Goal: Task Accomplishment & Management: Complete application form

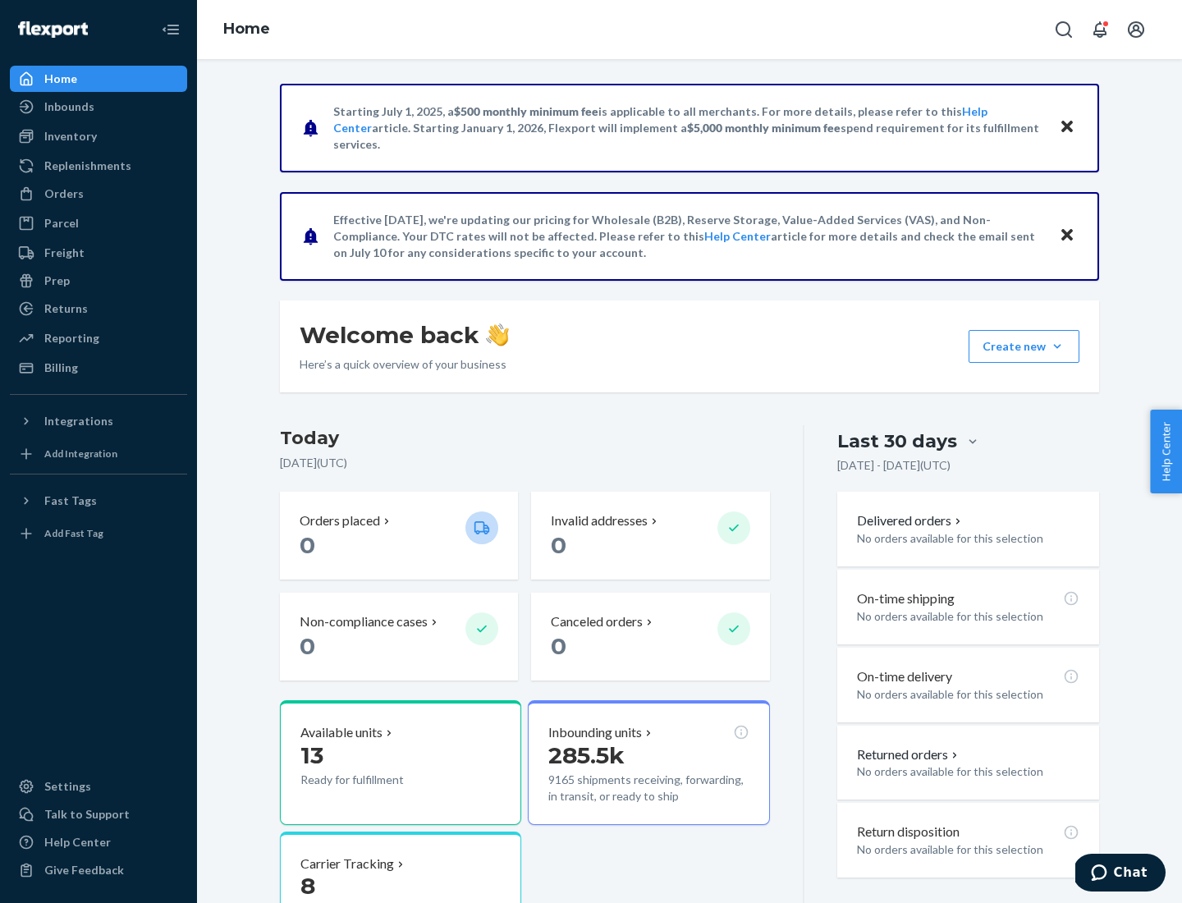
click at [62, 194] on div "Orders" at bounding box center [63, 194] width 39 height 16
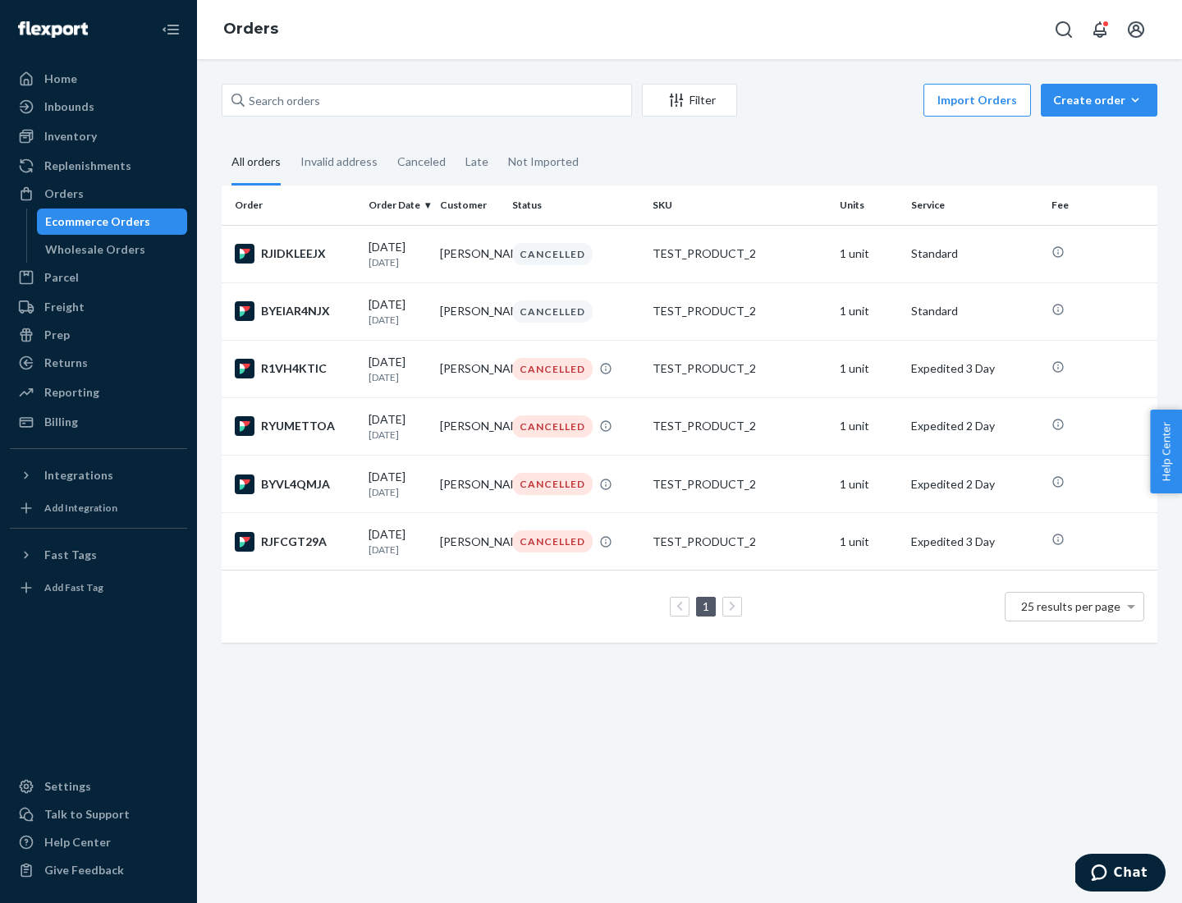
click at [91, 250] on div "Wholesale Orders" at bounding box center [95, 249] width 100 height 16
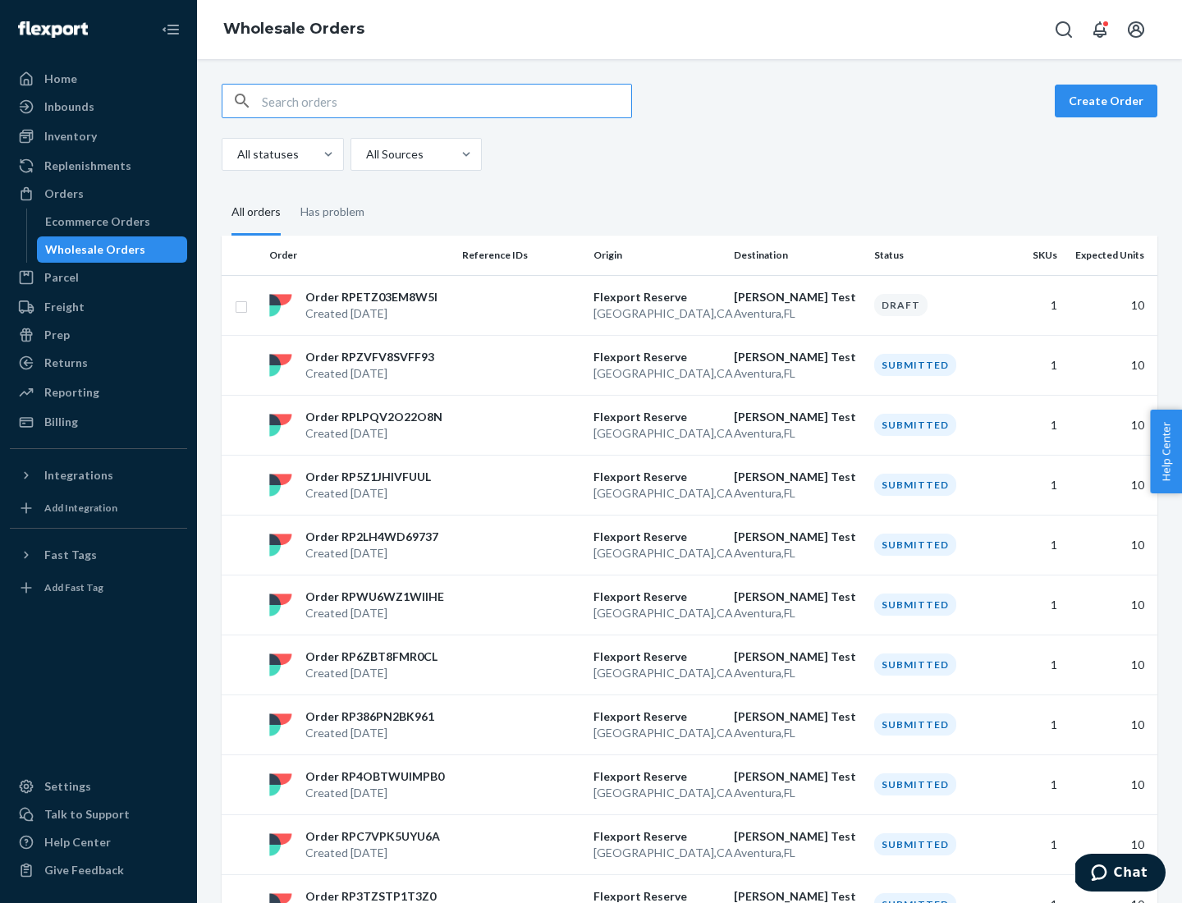
click at [1109, 101] on button "Create Order" at bounding box center [1106, 101] width 103 height 33
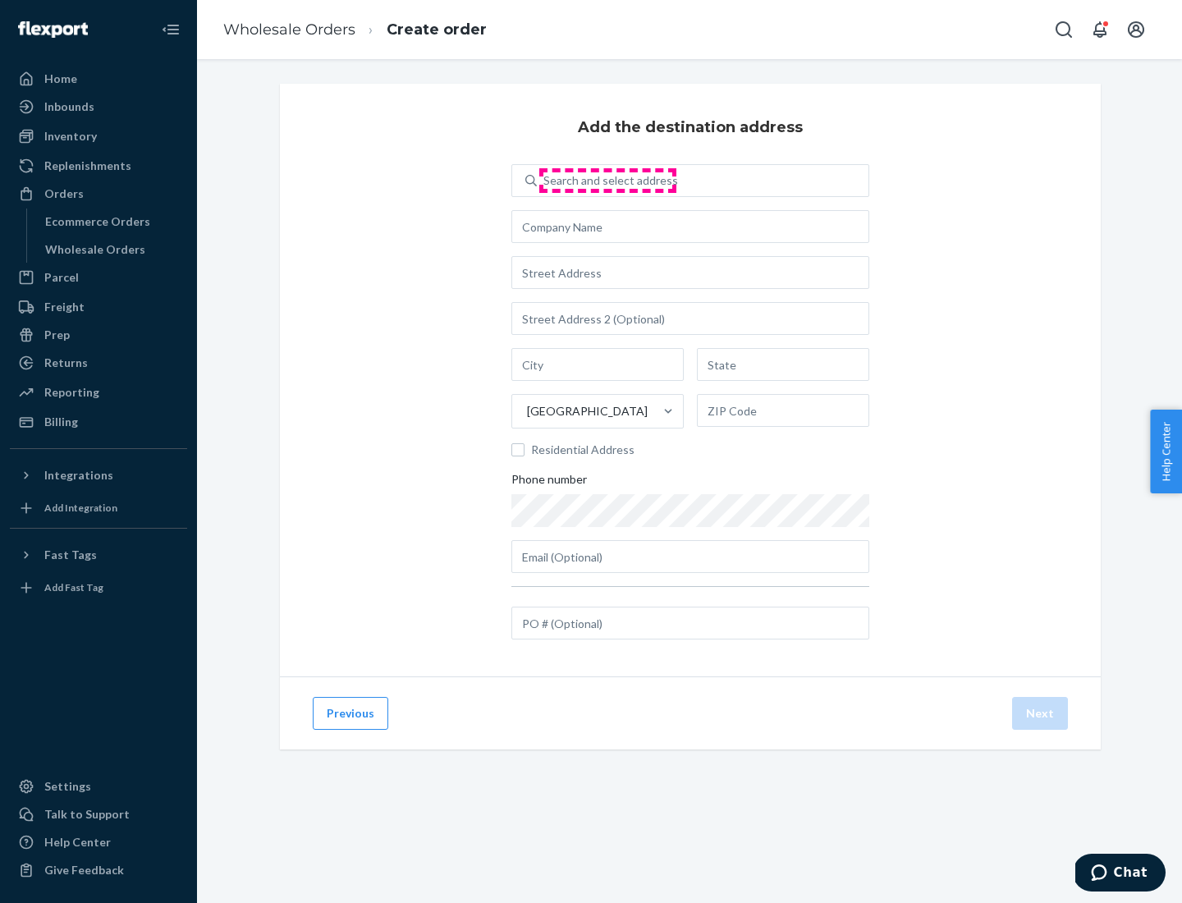
click at [607, 181] on div "Search and select address" at bounding box center [610, 180] width 135 height 16
click at [545, 181] on input "Search and select address" at bounding box center [544, 180] width 2 height 16
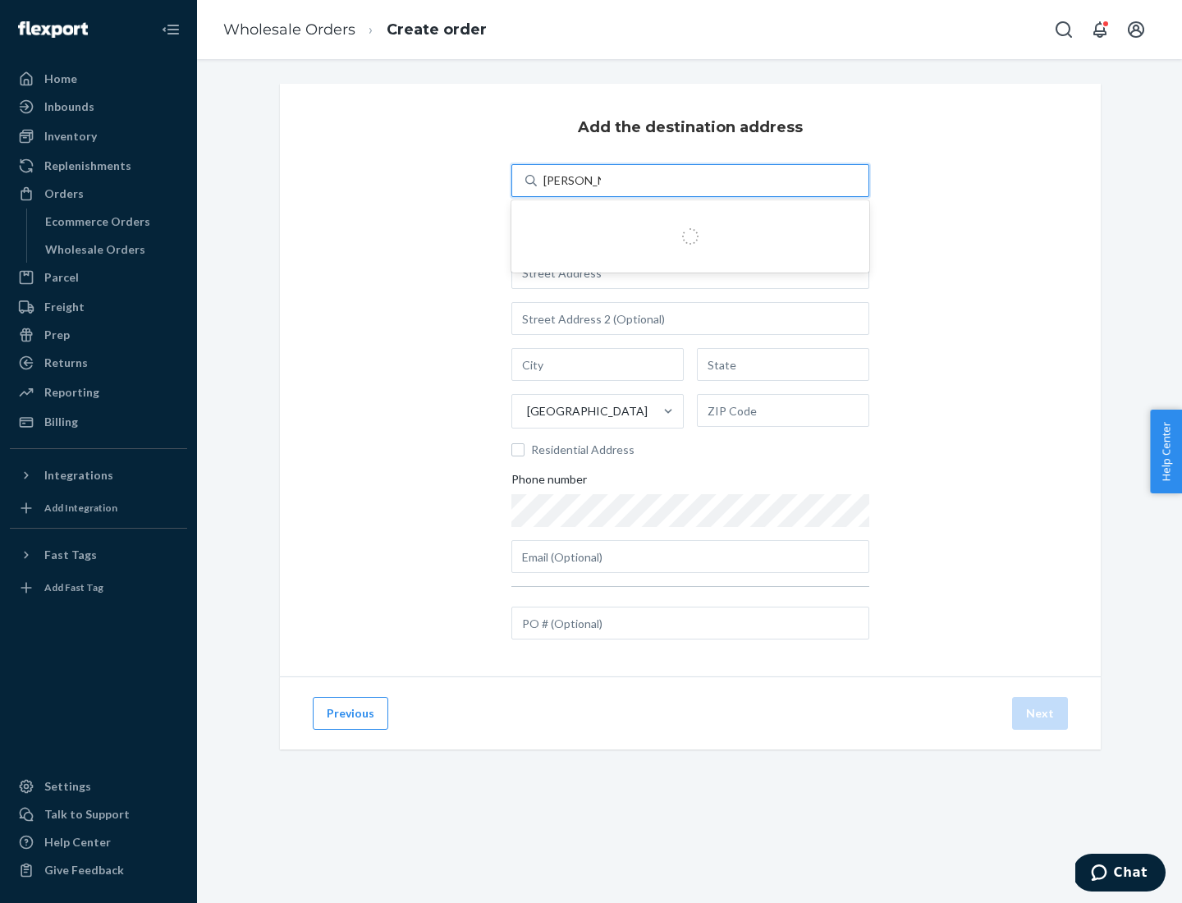
type input "Shubham Test"
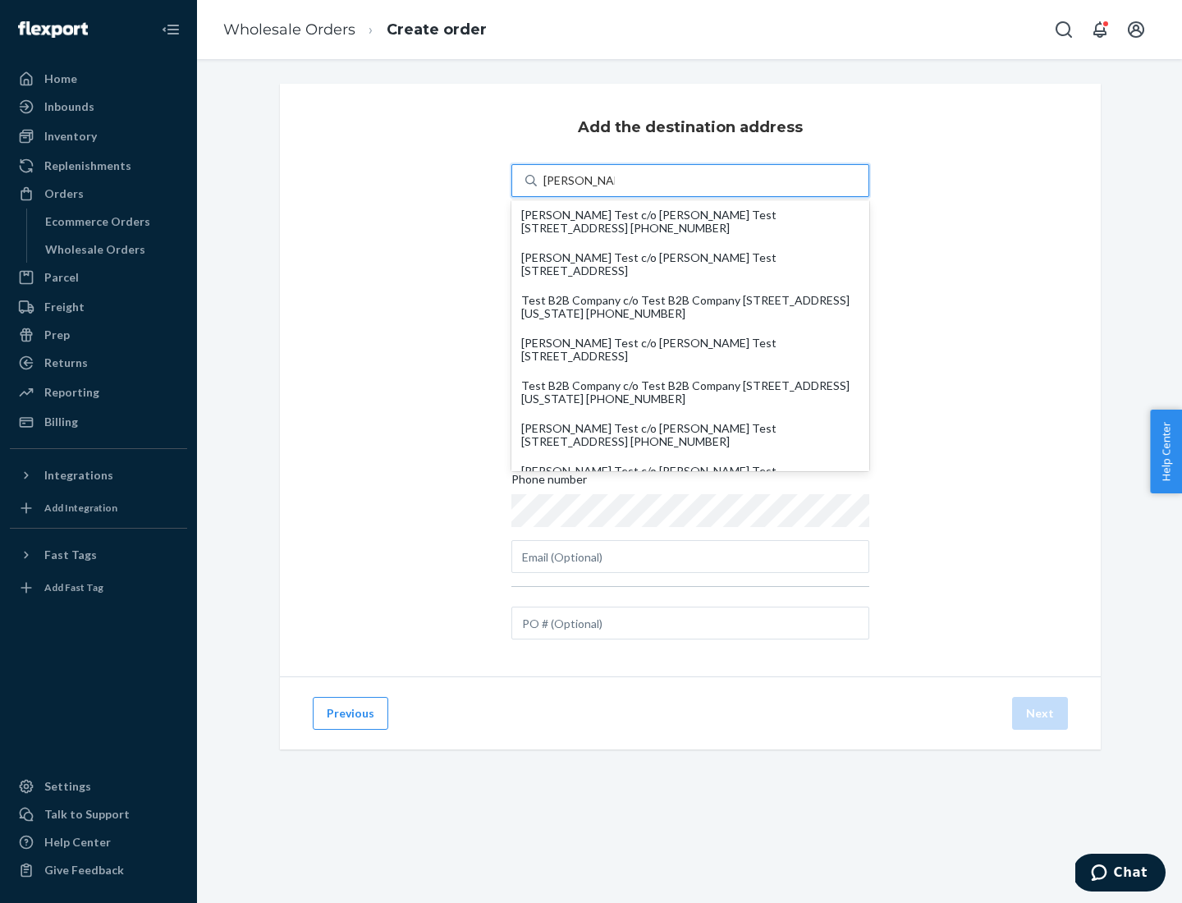
scroll to position [28, 0]
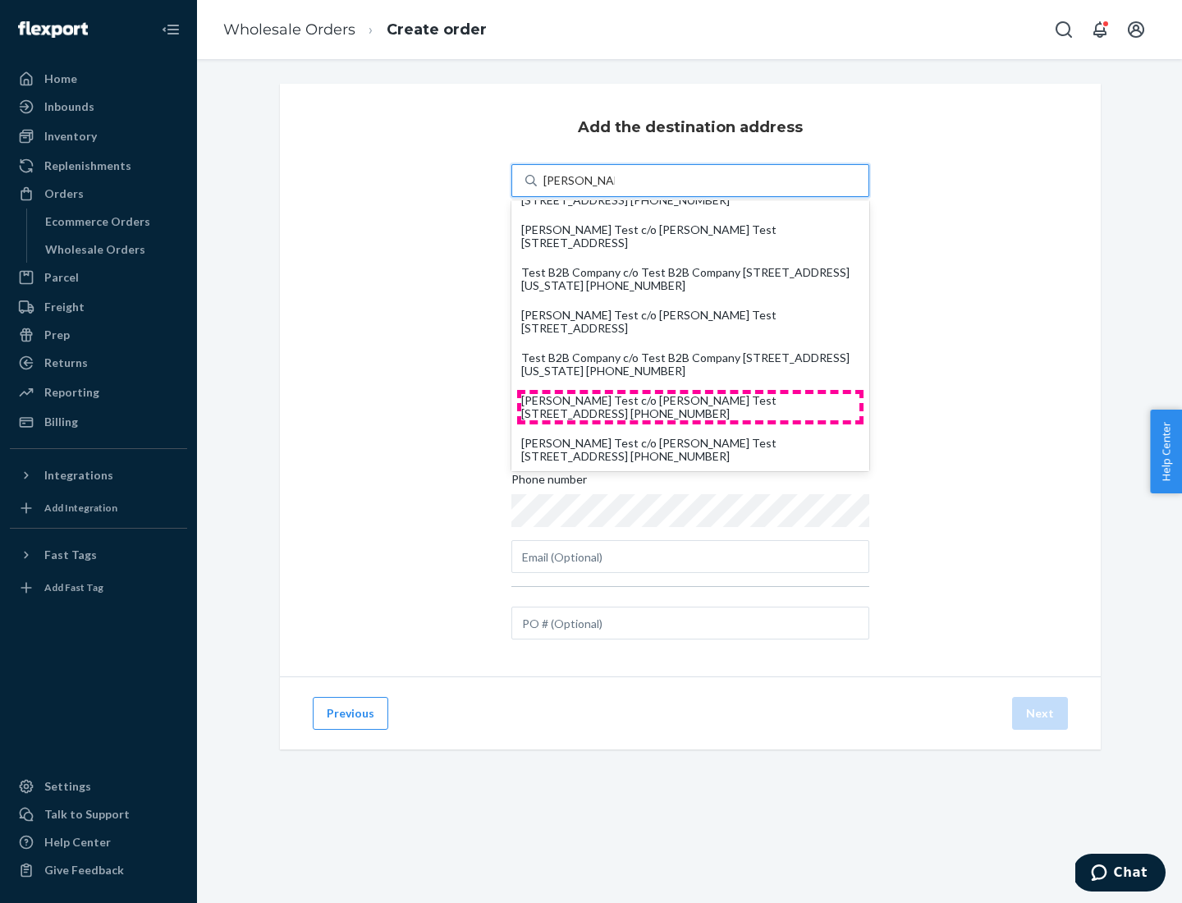
click at [690, 407] on div "Mandeep Test c/o Mandeep Test 444 Stockton St San Francisco, CA 94108 +1 (888) …" at bounding box center [690, 407] width 338 height 26
click at [615, 189] on input "Shubham Test" at bounding box center [578, 180] width 71 height 16
type input "Mandeep Test"
type input "San Francisco"
type input "CA"
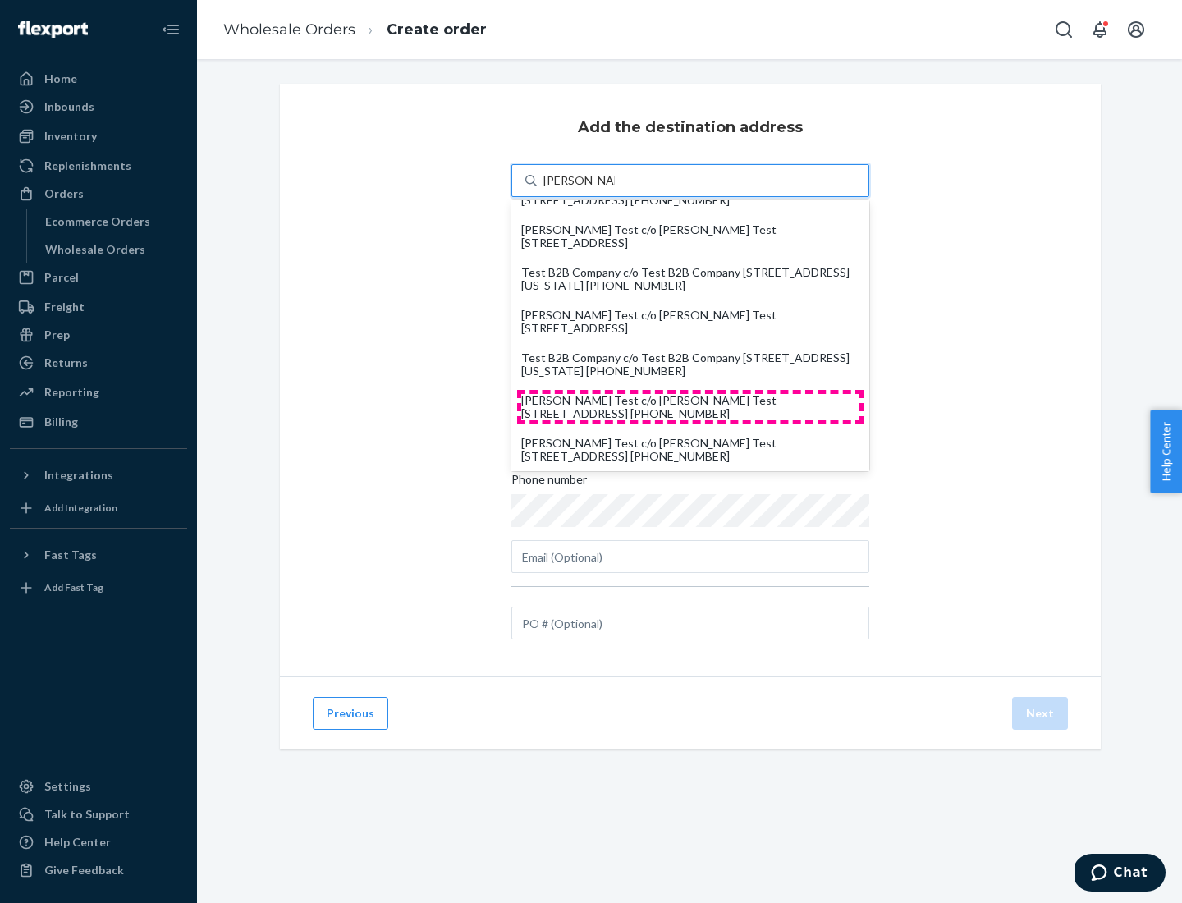
type input "94108"
type input "444 Stockton St"
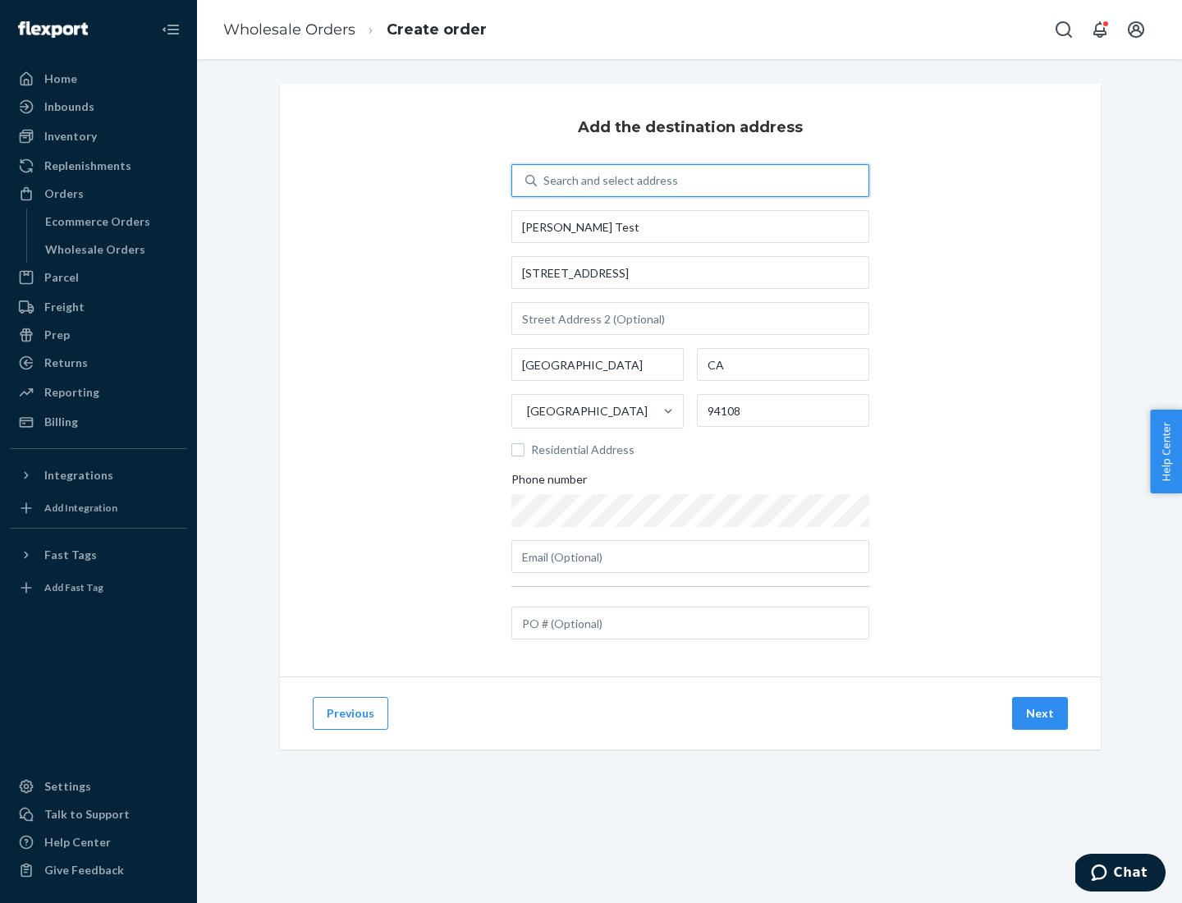
click at [1041, 713] on button "Next" at bounding box center [1040, 713] width 56 height 33
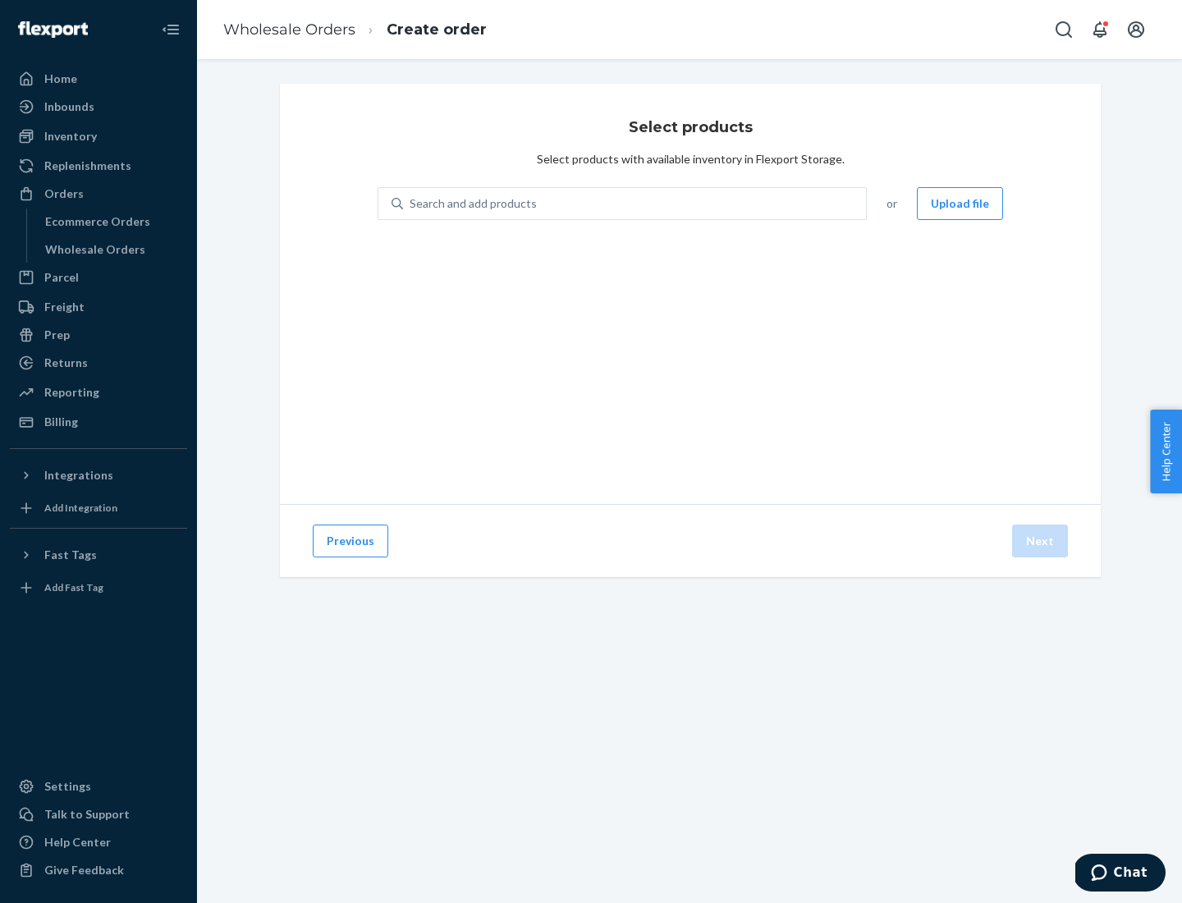
click at [635, 204] on div "Search and add products" at bounding box center [634, 204] width 463 height 30
click at [411, 204] on input "Search and add products" at bounding box center [411, 203] width 2 height 16
type input "test"
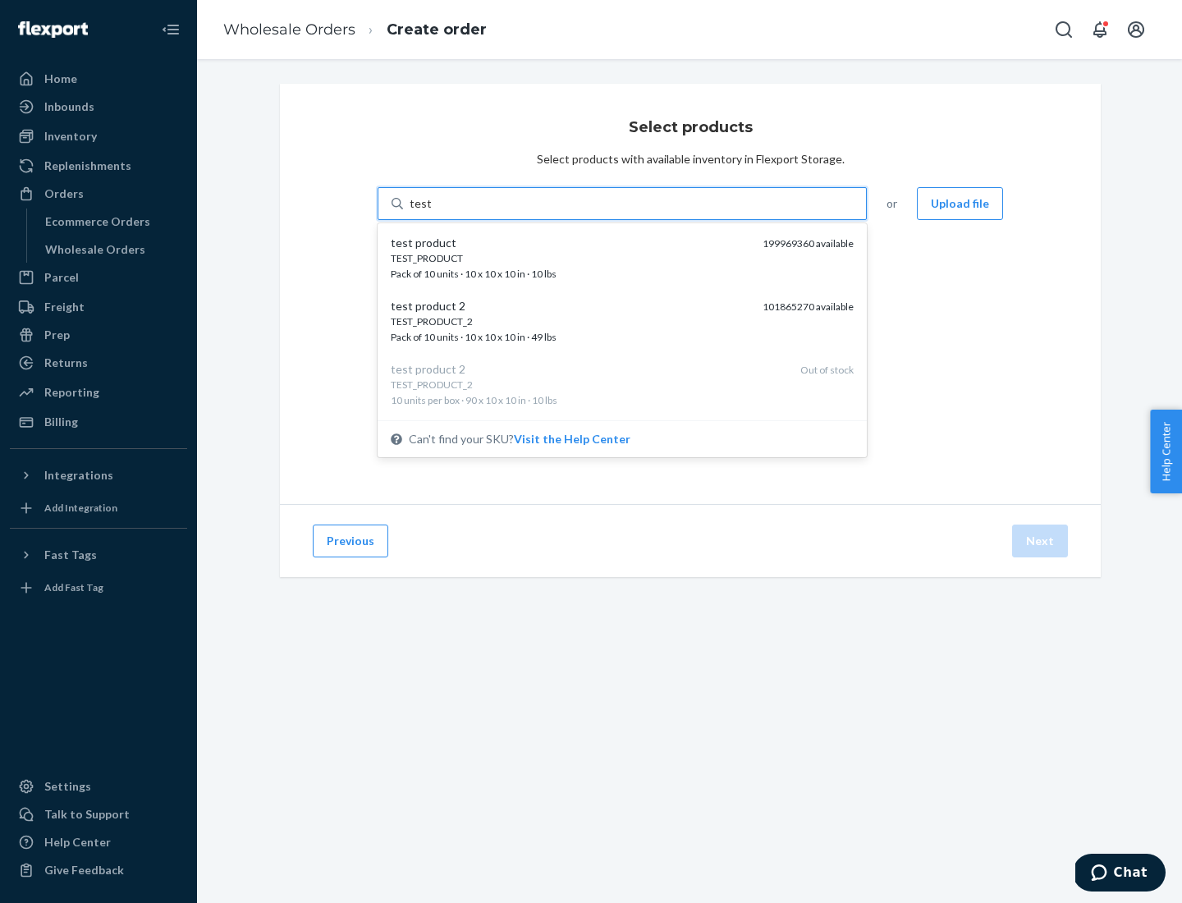
click at [571, 258] on div "TEST_PRODUCT" at bounding box center [570, 258] width 359 height 14
click at [431, 212] on input "test" at bounding box center [420, 203] width 21 height 16
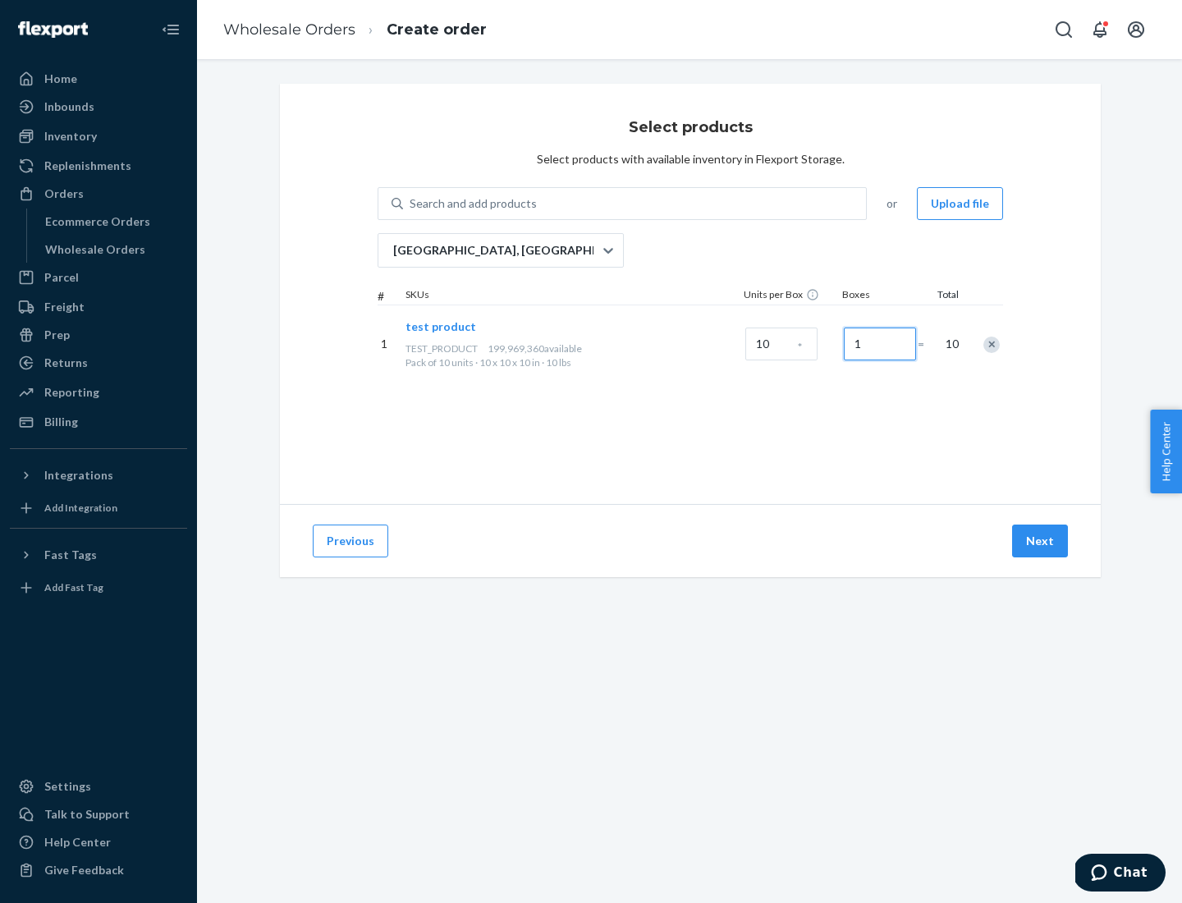
type input "1"
click at [1041, 541] on button "Next" at bounding box center [1040, 541] width 56 height 33
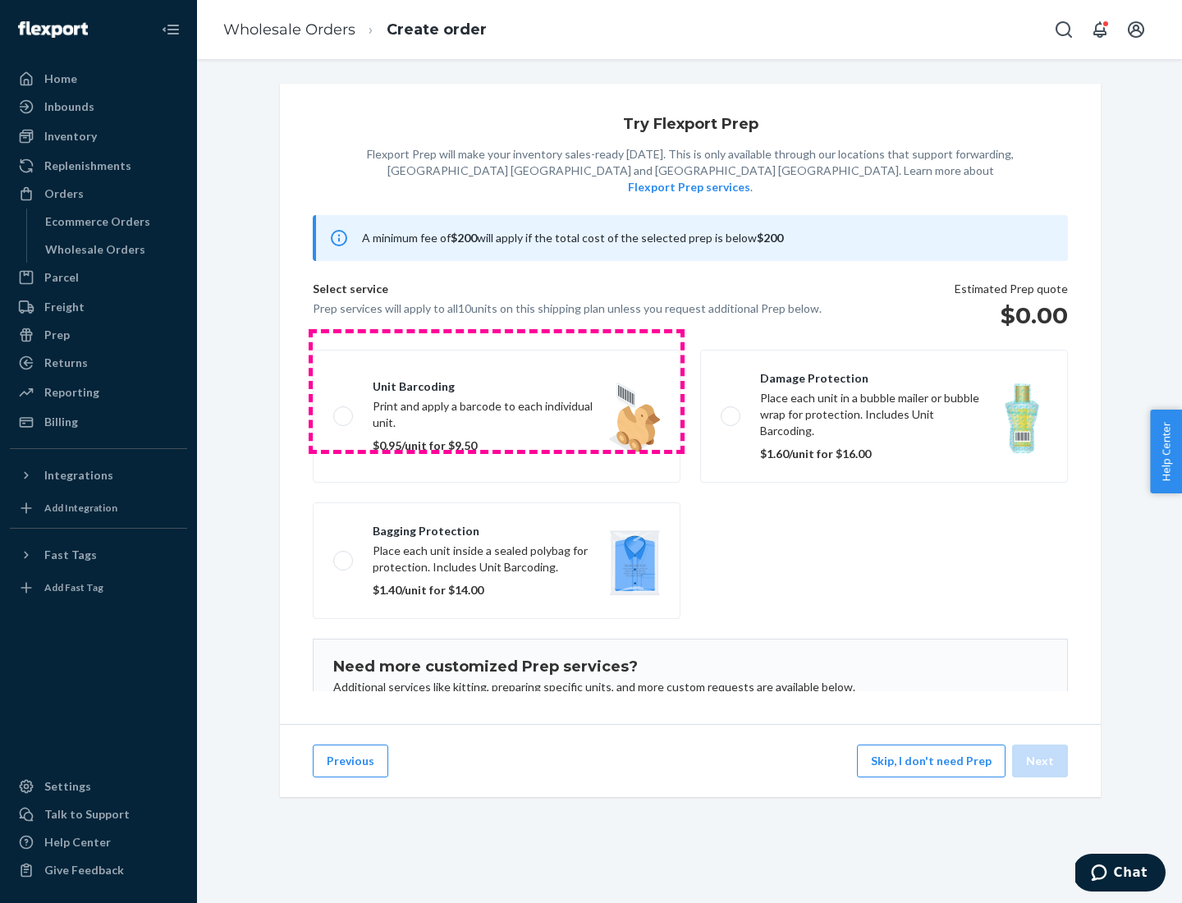
click at [497, 391] on label "Unit barcoding Print and apply a barcode to each individual unit. $0.95/unit fo…" at bounding box center [497, 416] width 368 height 133
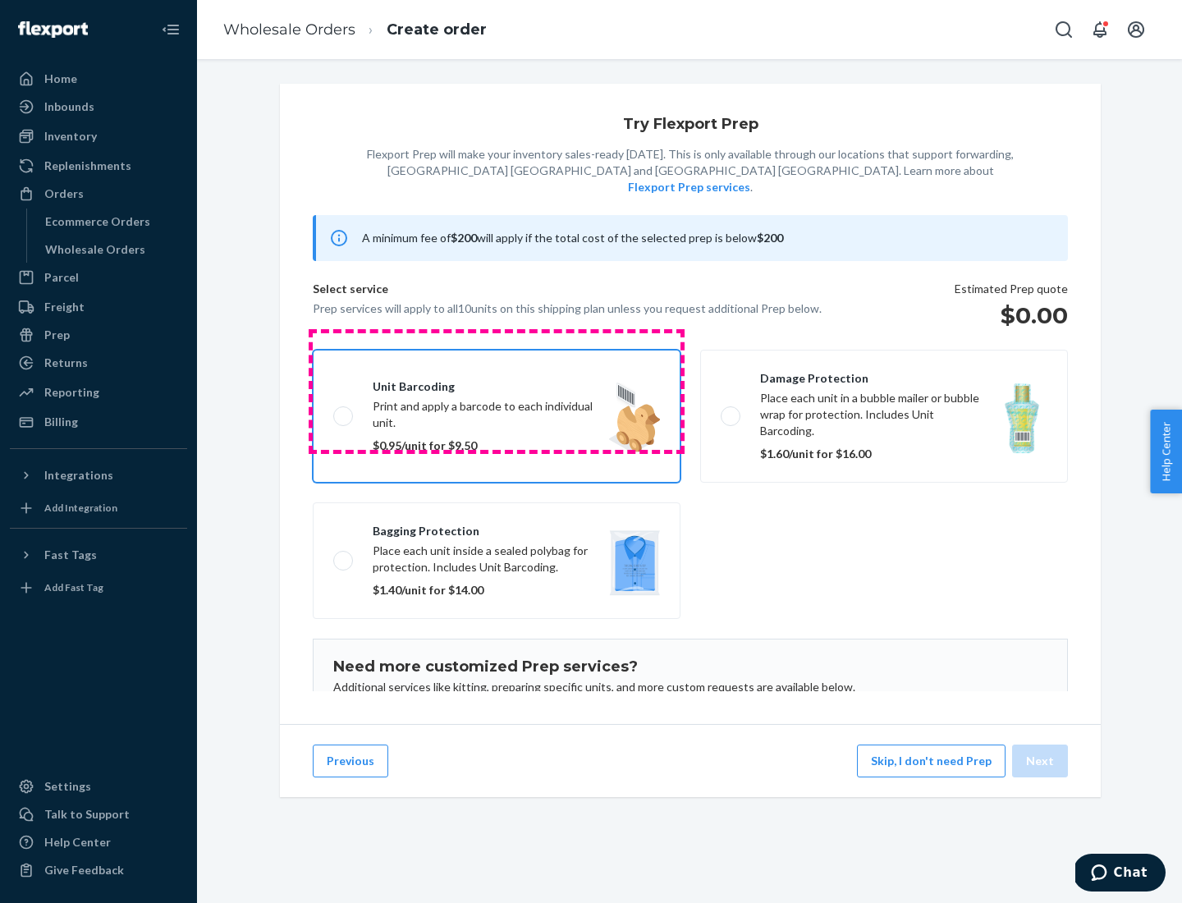
click at [344, 410] on input "Unit barcoding Print and apply a barcode to each individual unit. $0.95/unit fo…" at bounding box center [338, 415] width 11 height 11
checkbox input "true"
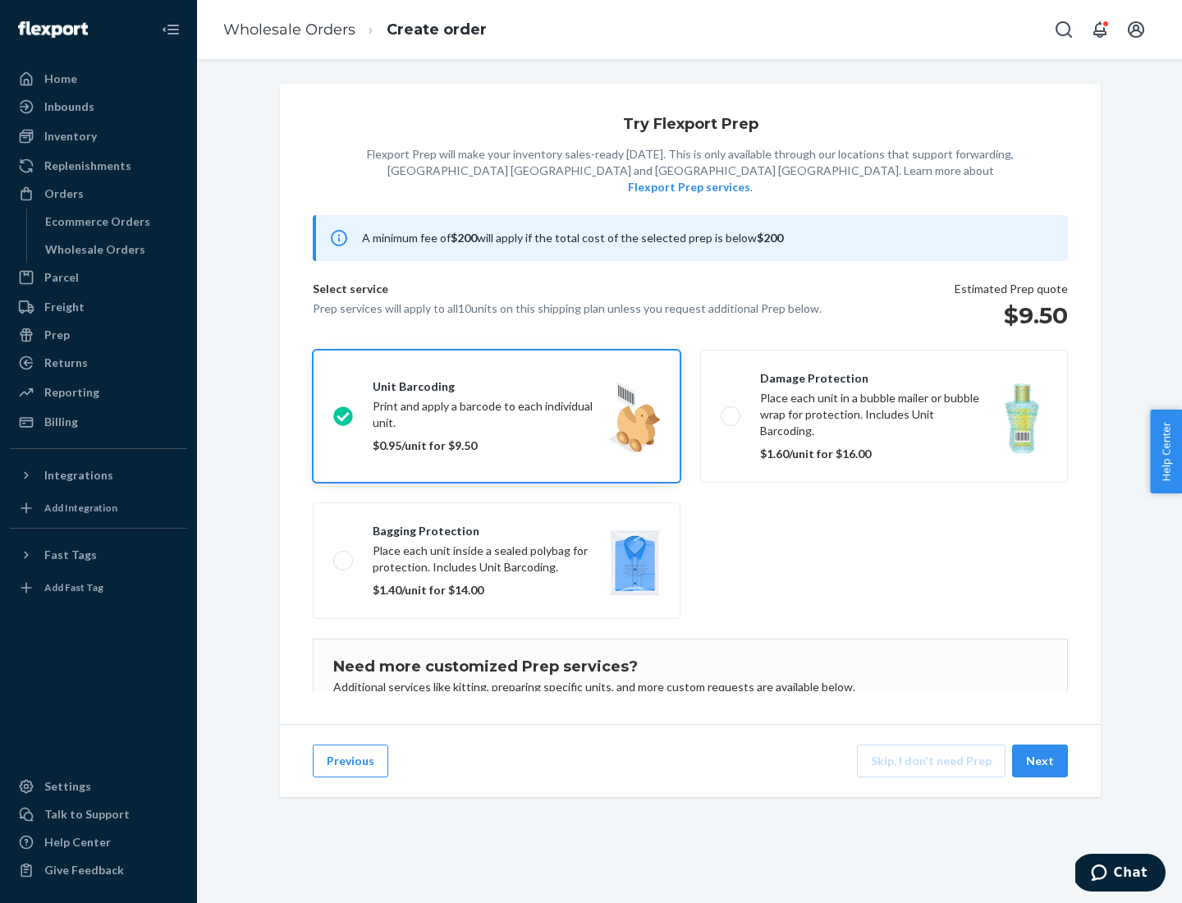
click at [1041, 761] on button "Next" at bounding box center [1040, 761] width 56 height 33
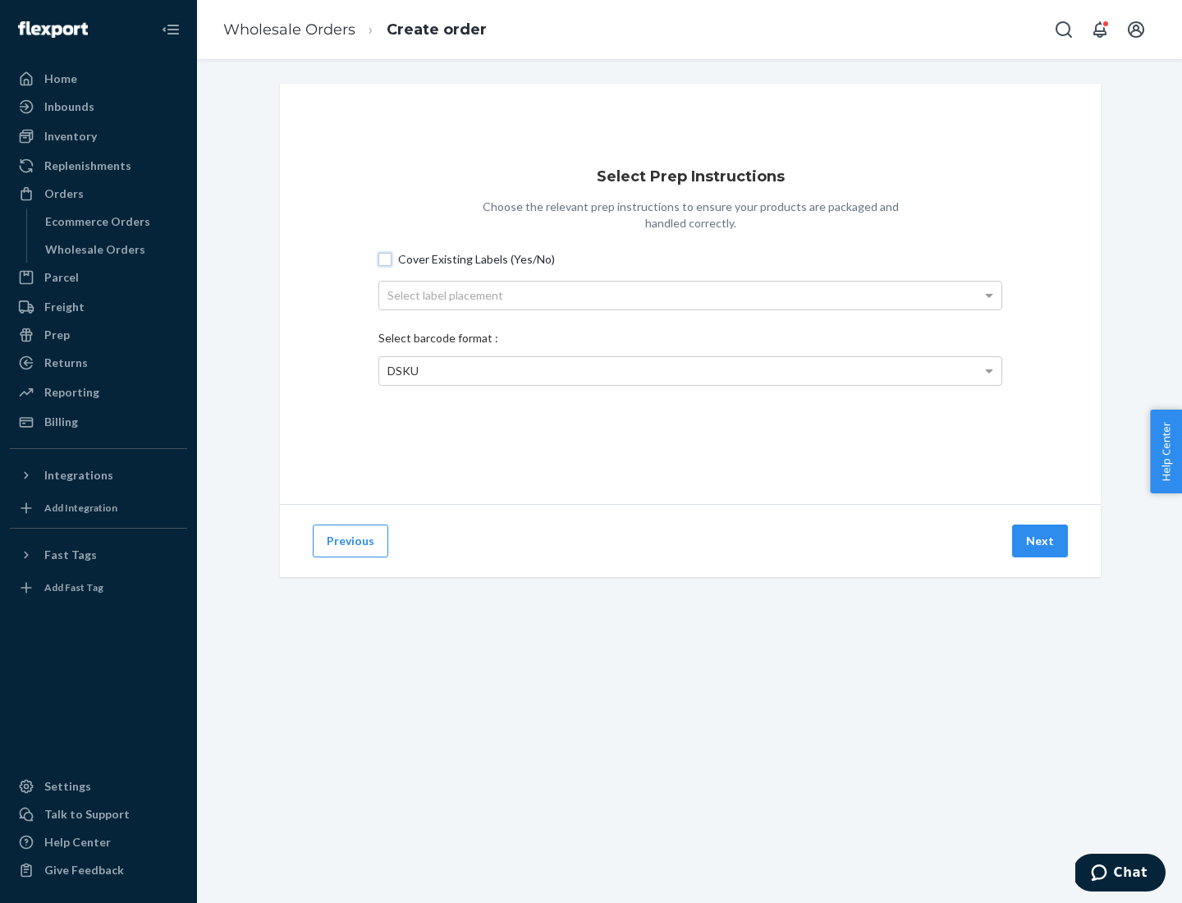
click at [385, 259] on input "Cover Existing Labels (Yes/No)" at bounding box center [384, 259] width 13 height 13
checkbox input "true"
click at [690, 295] on div "Select label placement" at bounding box center [690, 296] width 622 height 28
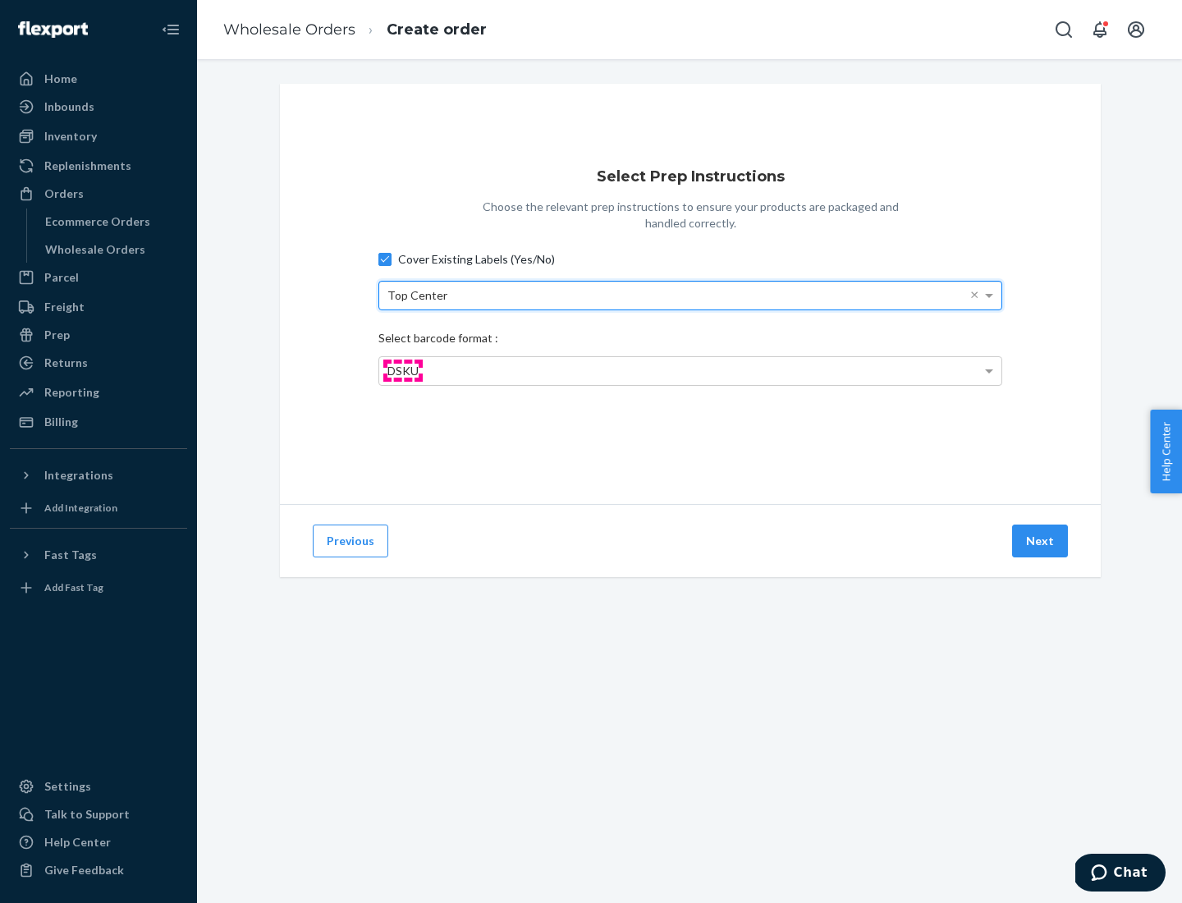
click at [402, 370] on span "DSKU" at bounding box center [402, 371] width 31 height 14
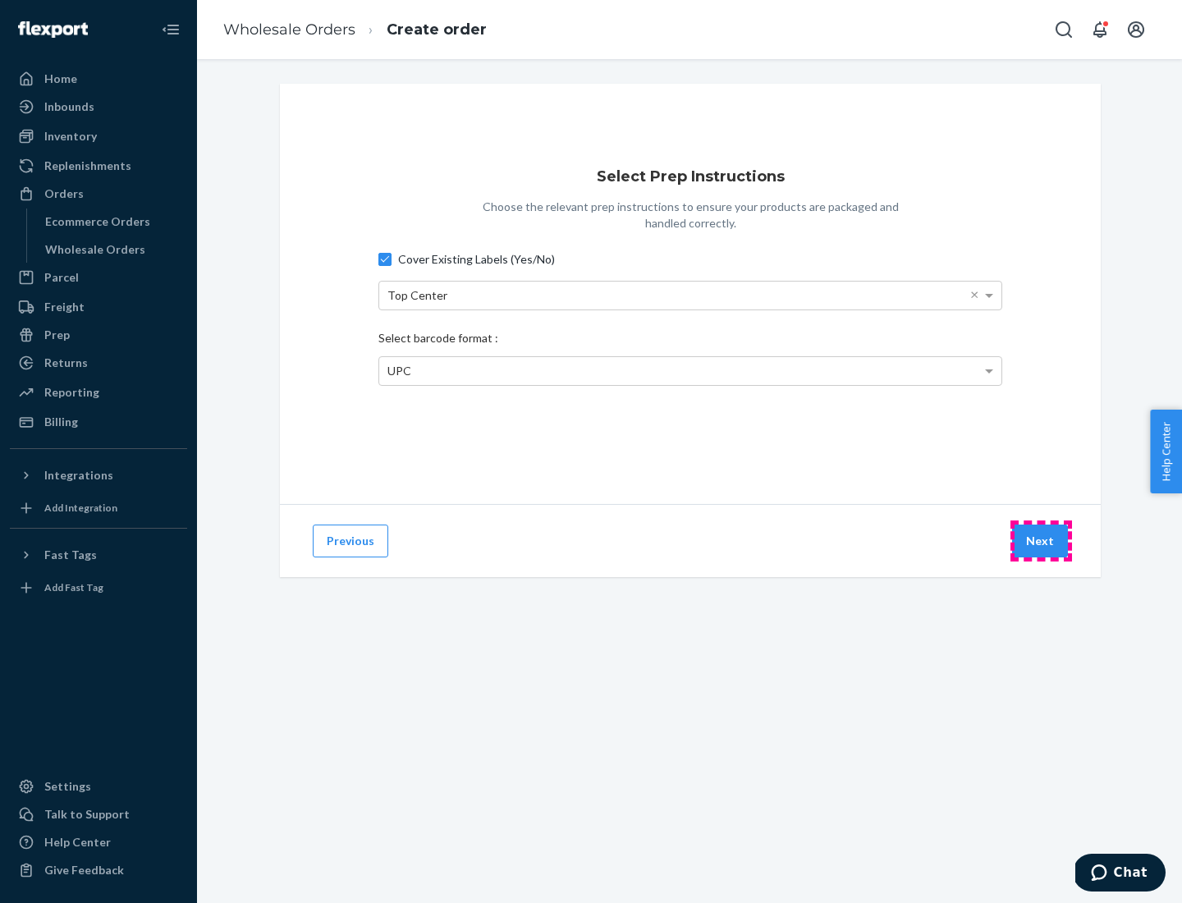
click at [1041, 541] on button "Next" at bounding box center [1040, 541] width 56 height 33
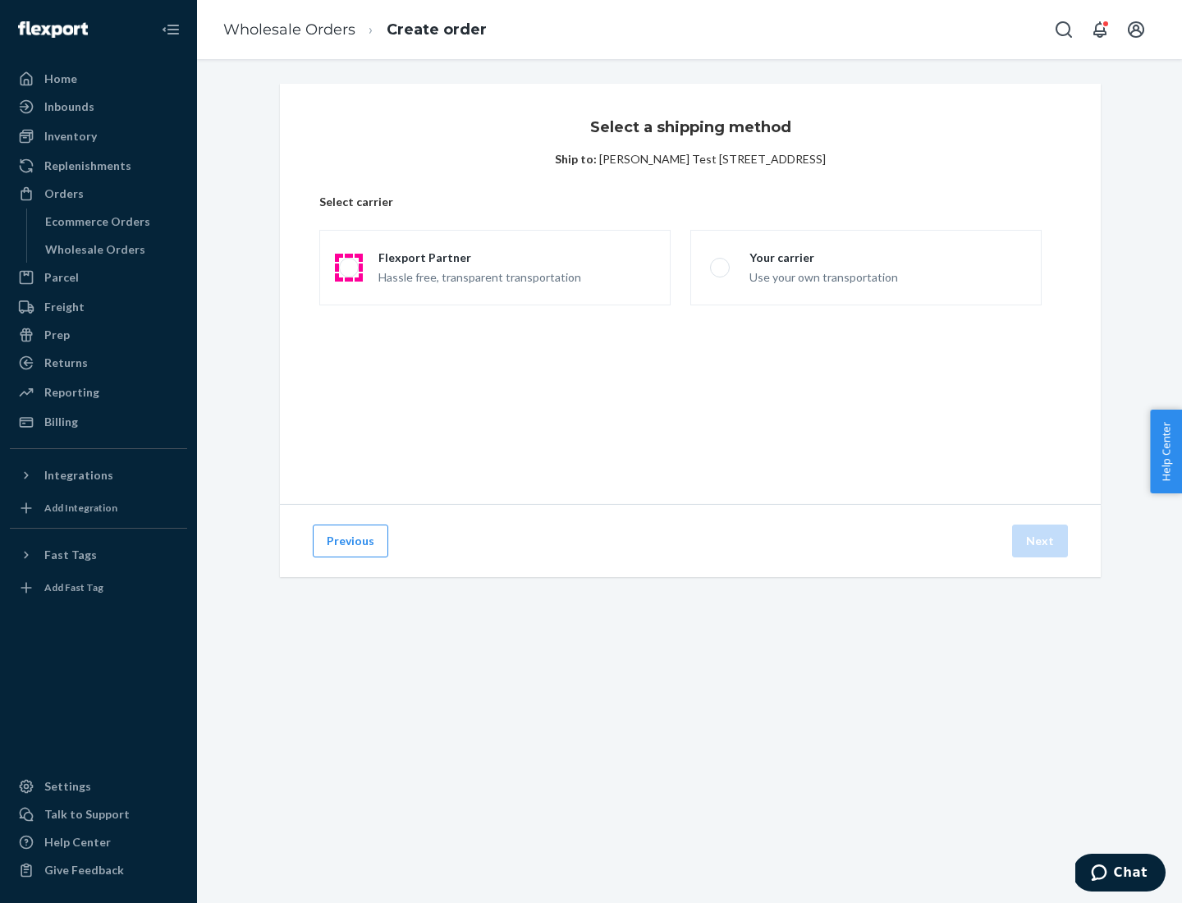
click at [348, 268] on span at bounding box center [349, 268] width 20 height 20
click at [348, 268] on input "Flexport Partner Hassle free, transparent transportation" at bounding box center [344, 268] width 11 height 11
radio input "true"
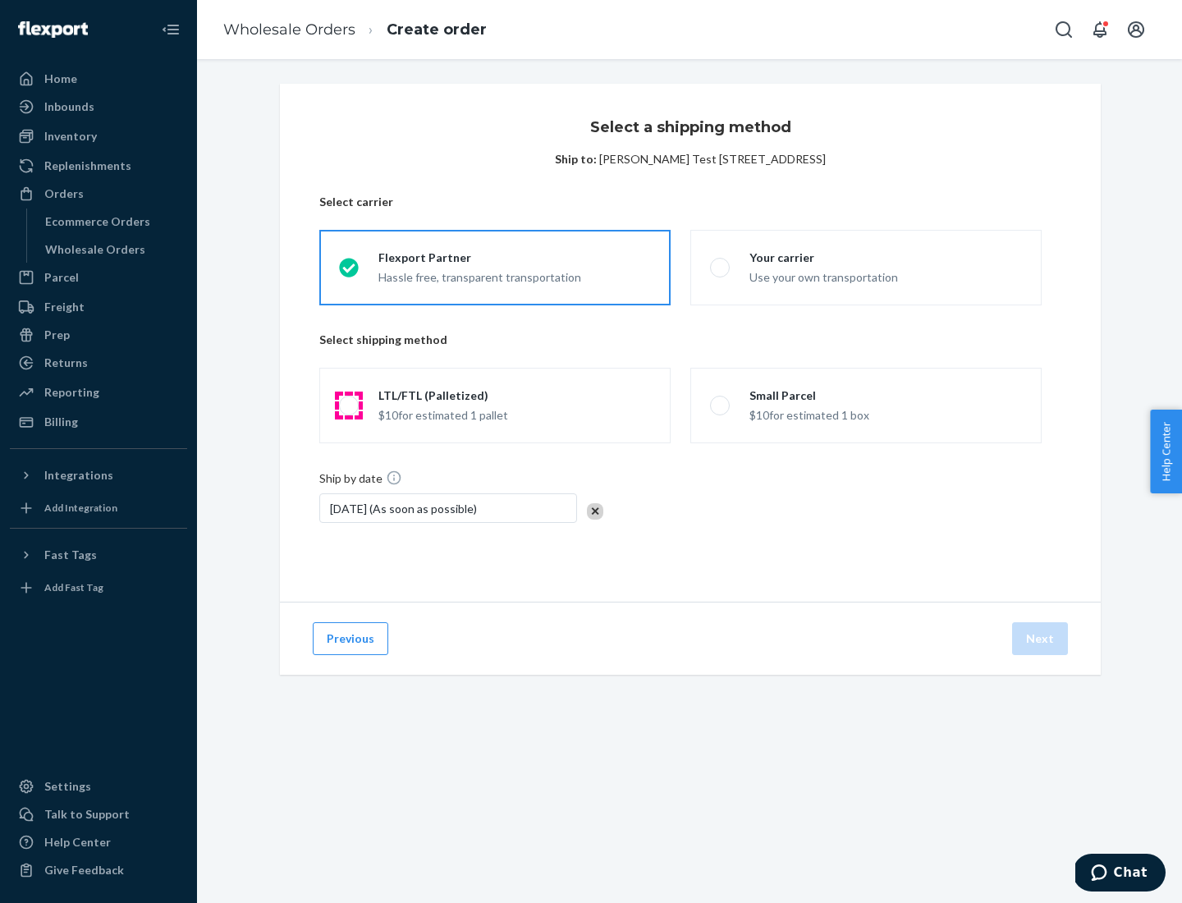
click at [348, 406] on span at bounding box center [349, 406] width 20 height 20
click at [348, 406] on input "LTL/FTL (Palletized) $10 for estimated 1 pallet" at bounding box center [344, 406] width 11 height 11
radio input "true"
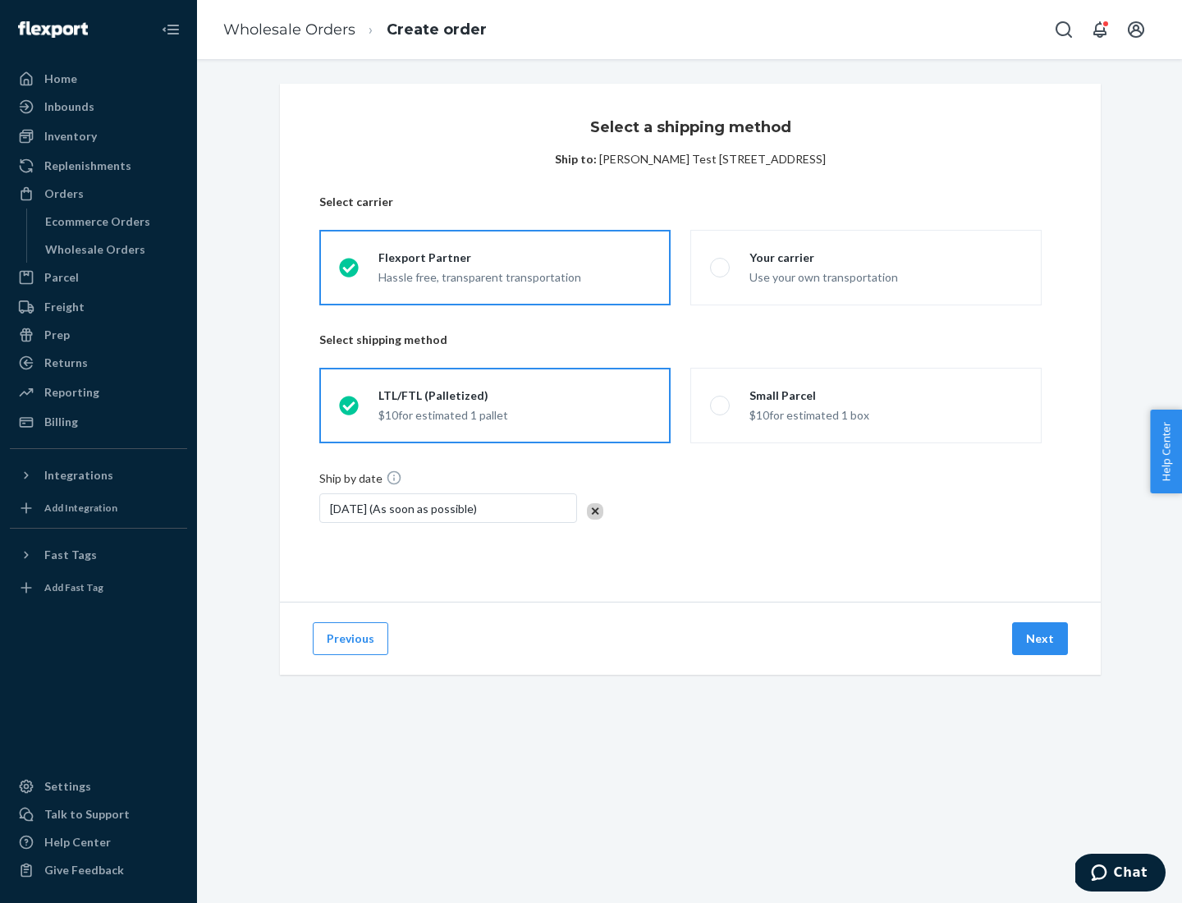
click at [1041, 639] on button "Next" at bounding box center [1040, 638] width 56 height 33
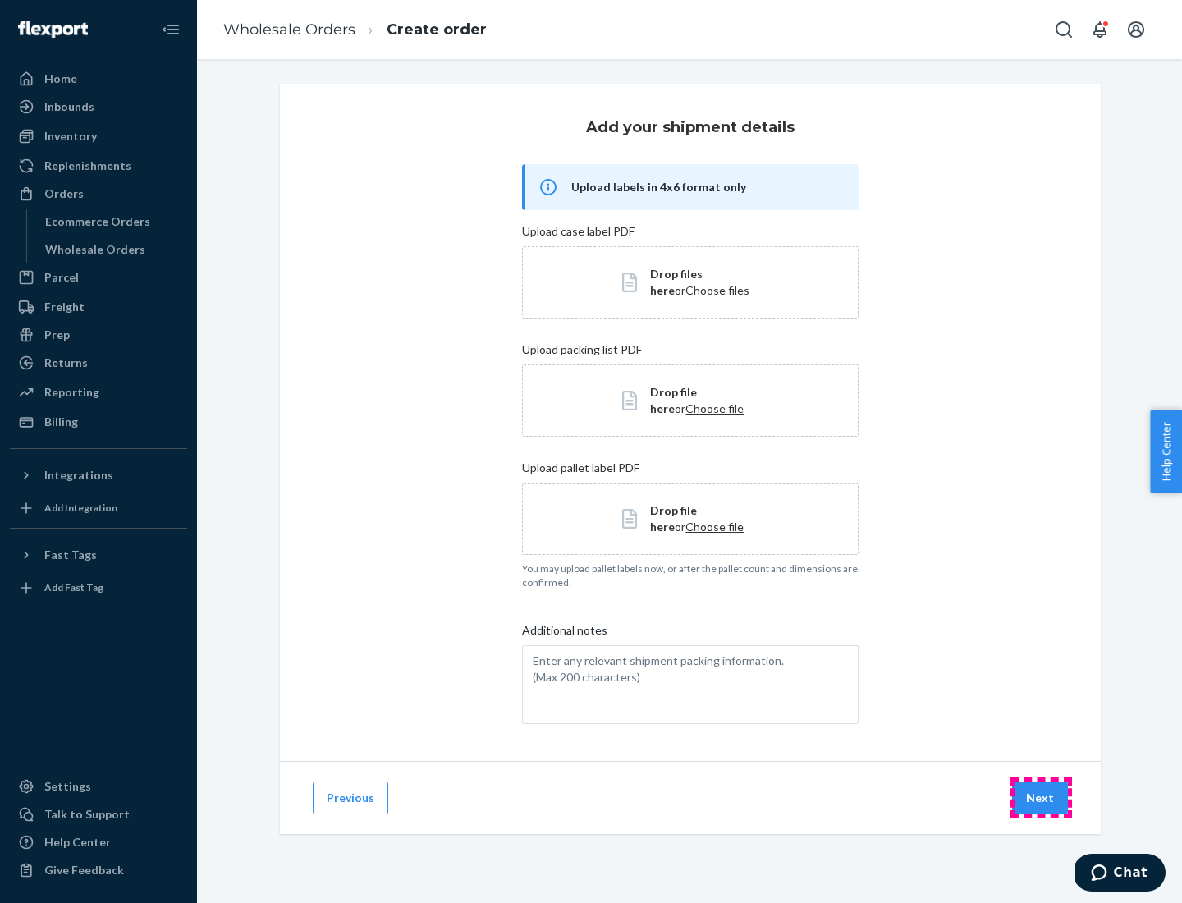
click at [1041, 798] on button "Next" at bounding box center [1040, 797] width 56 height 33
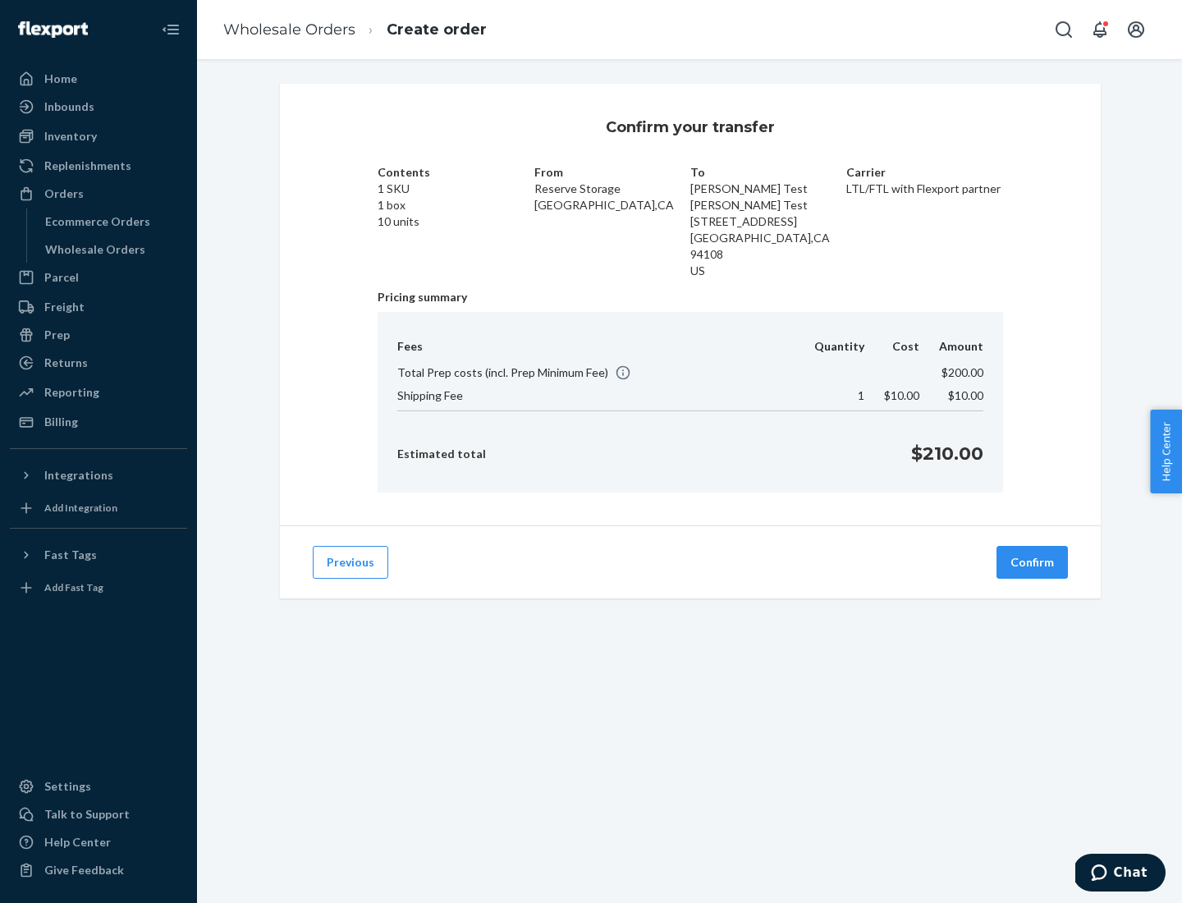
click at [1033, 546] on button "Confirm" at bounding box center [1032, 562] width 71 height 33
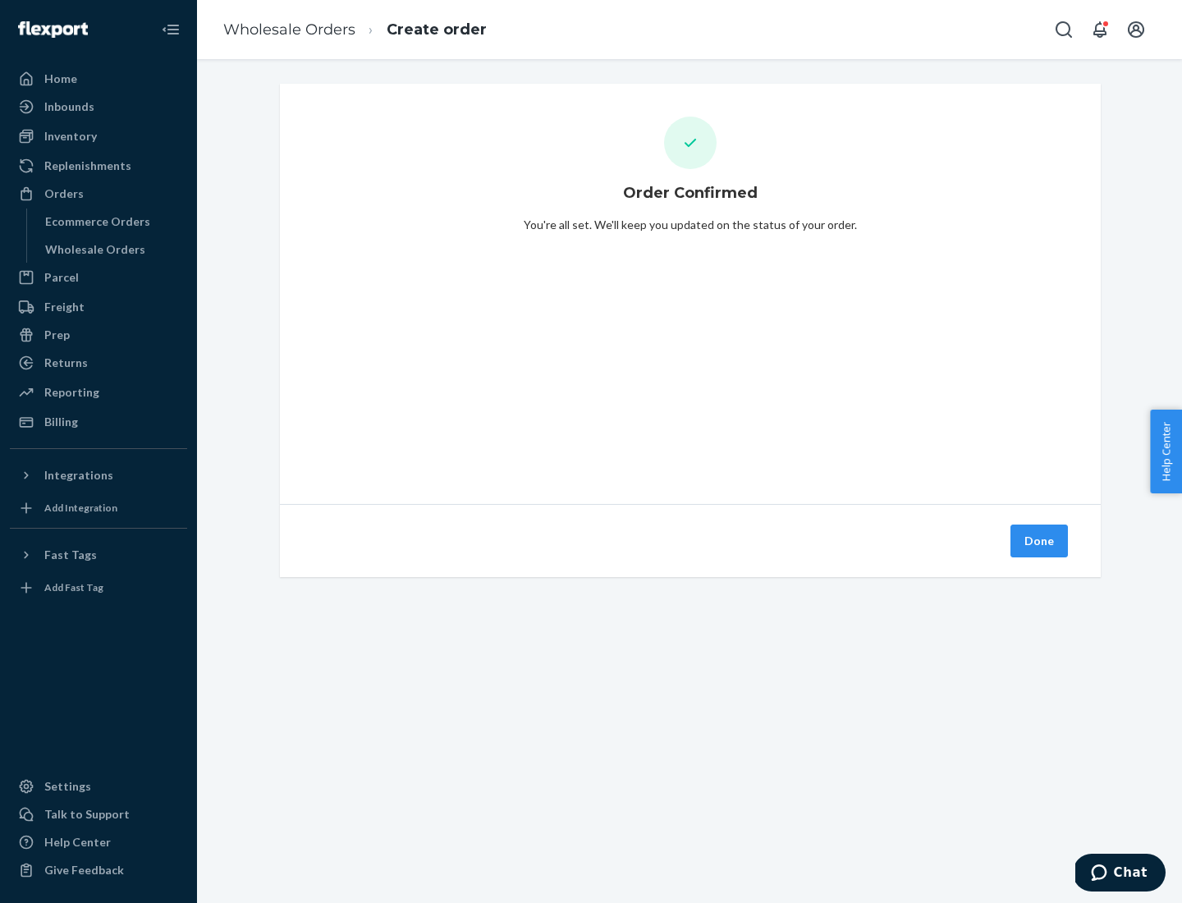
click at [1040, 541] on button "Done" at bounding box center [1039, 541] width 57 height 33
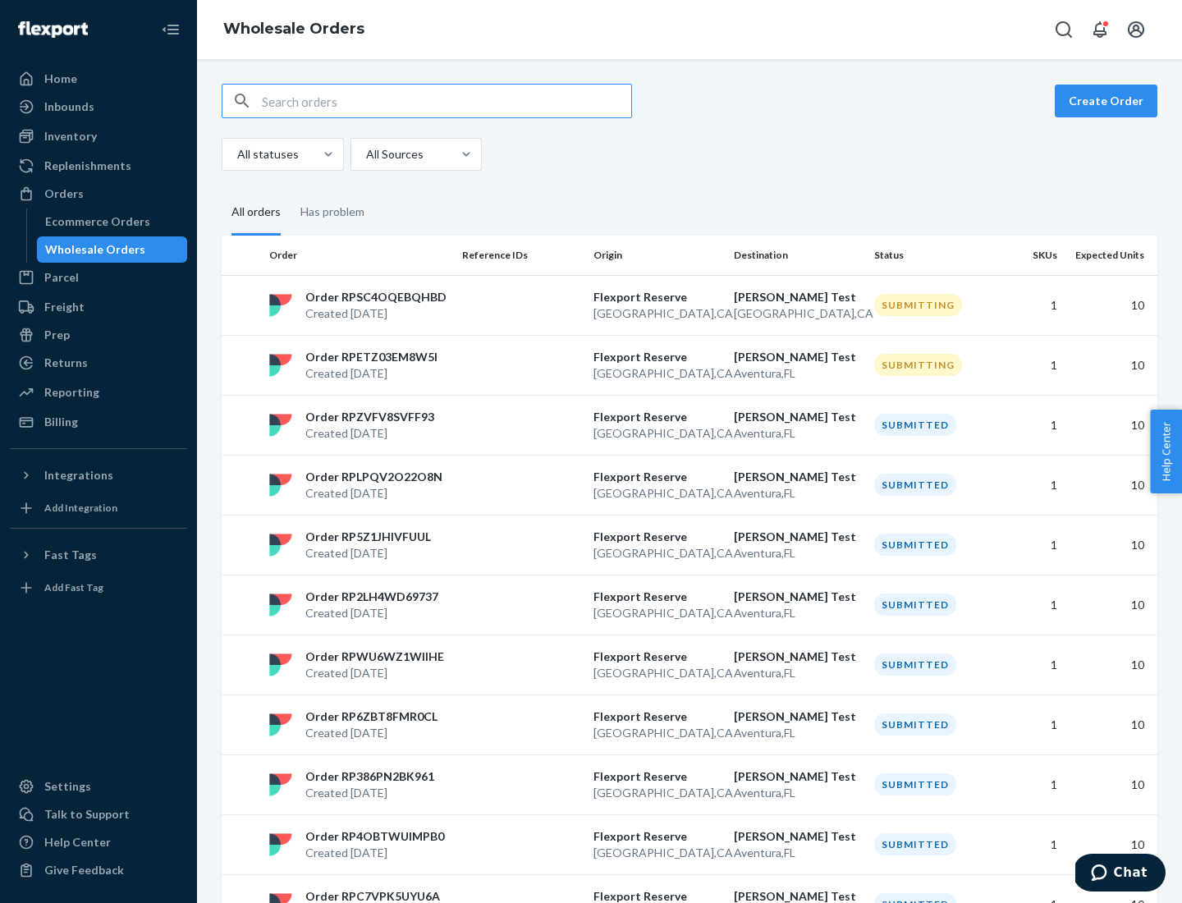
click at [99, 194] on div "Orders" at bounding box center [98, 193] width 174 height 23
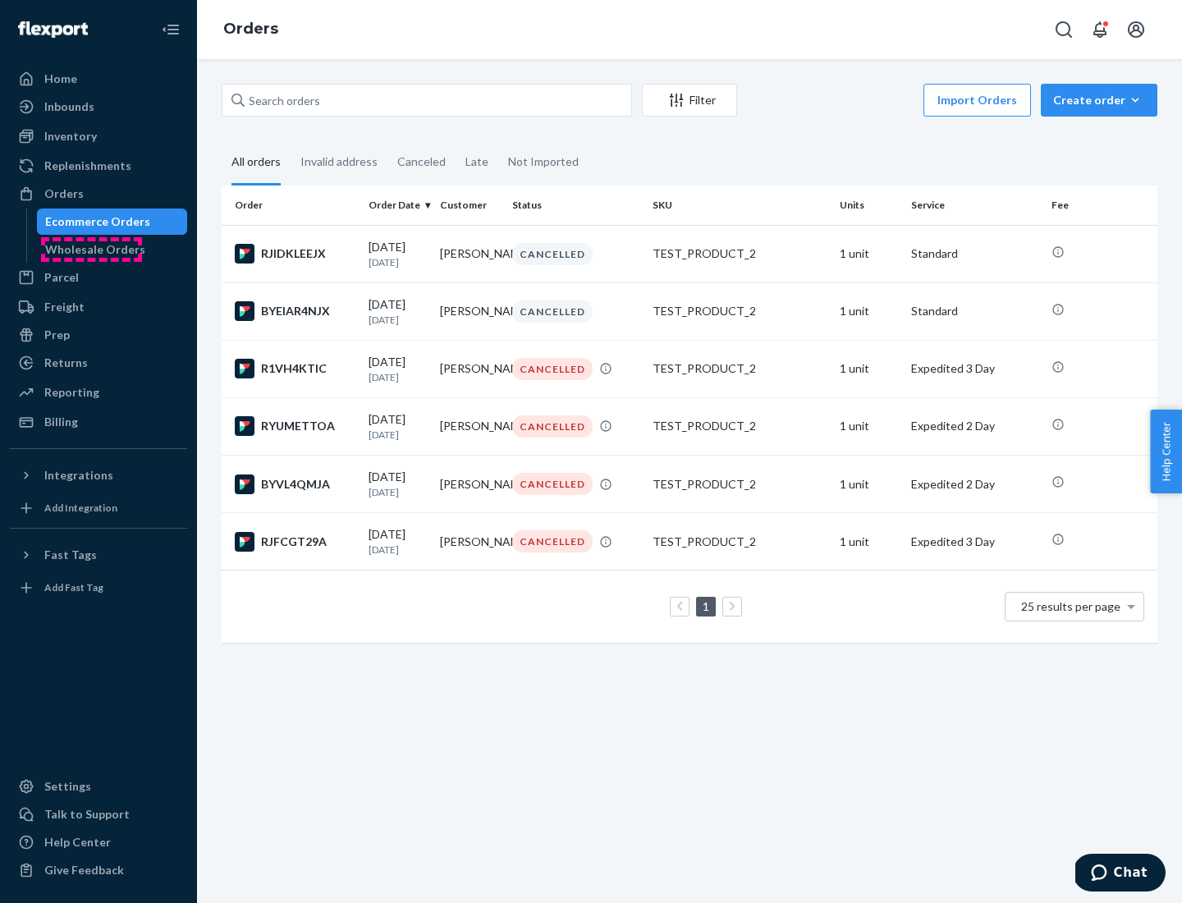
click at [91, 250] on div "Wholesale Orders" at bounding box center [95, 249] width 100 height 16
